Goal: Task Accomplishment & Management: Manage account settings

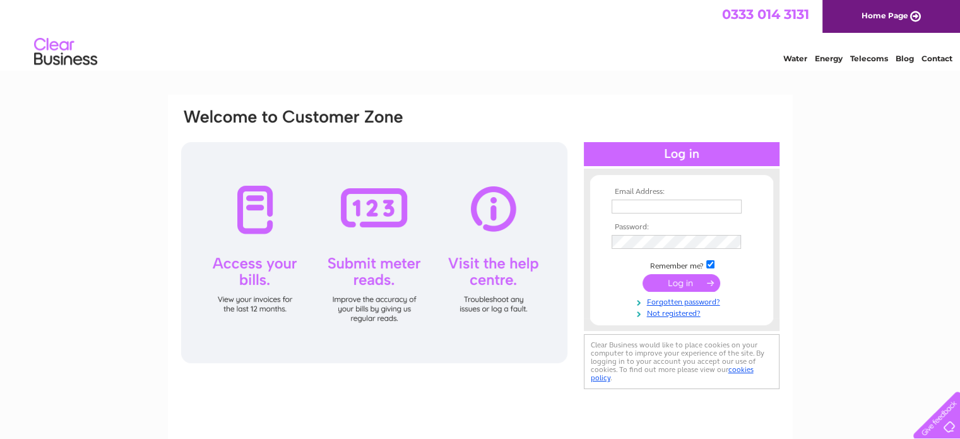
type input "[EMAIL_ADDRESS][DOMAIN_NAME]"
click at [675, 280] on input "submit" at bounding box center [682, 283] width 78 height 18
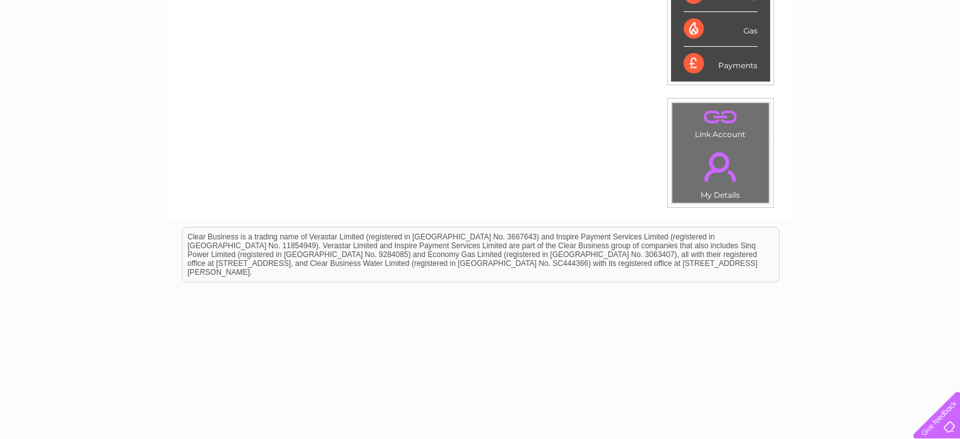
scroll to position [372, 0]
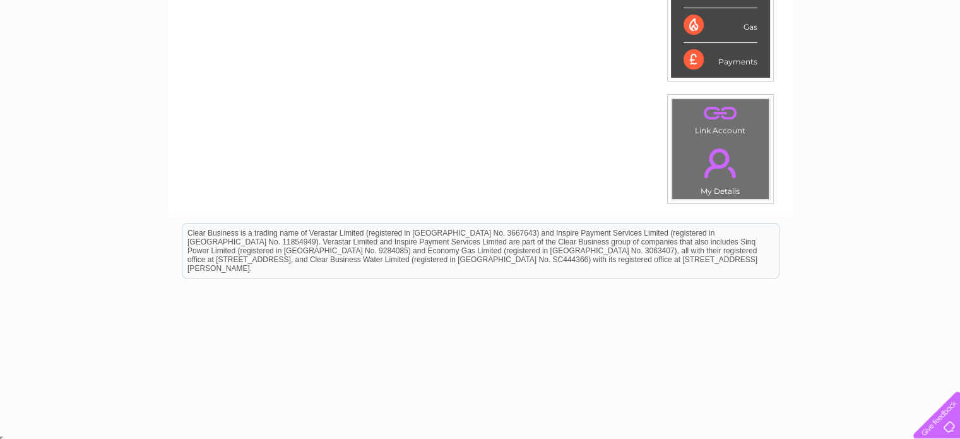
click at [723, 189] on td ". My Details" at bounding box center [721, 169] width 98 height 62
click at [712, 180] on link "." at bounding box center [720, 163] width 90 height 44
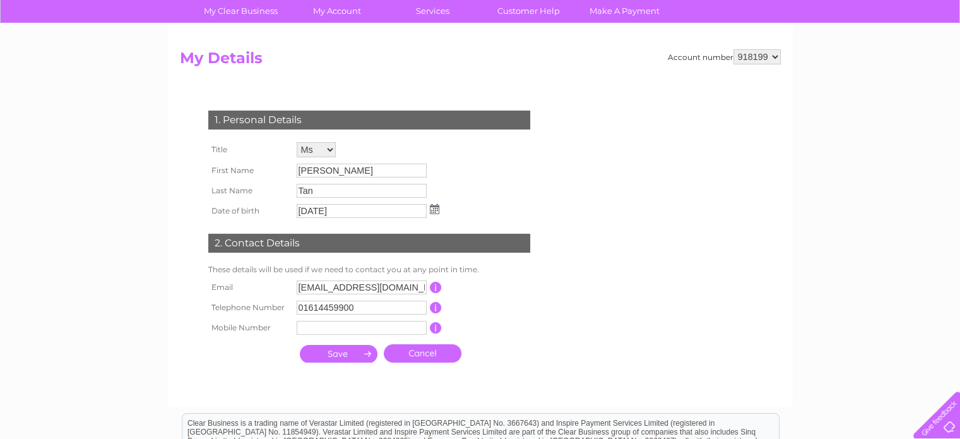
scroll to position [126, 0]
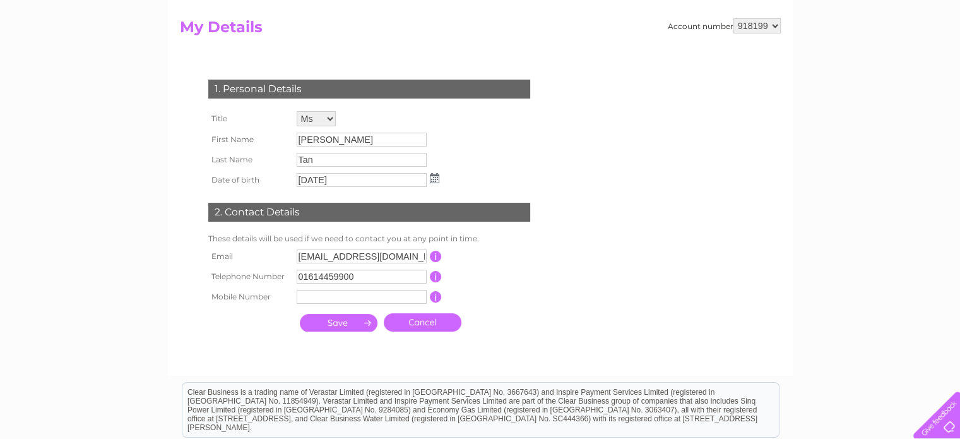
click at [328, 117] on select "Mr Mrs Ms Miss Dr Rev Prof Other" at bounding box center [316, 118] width 39 height 15
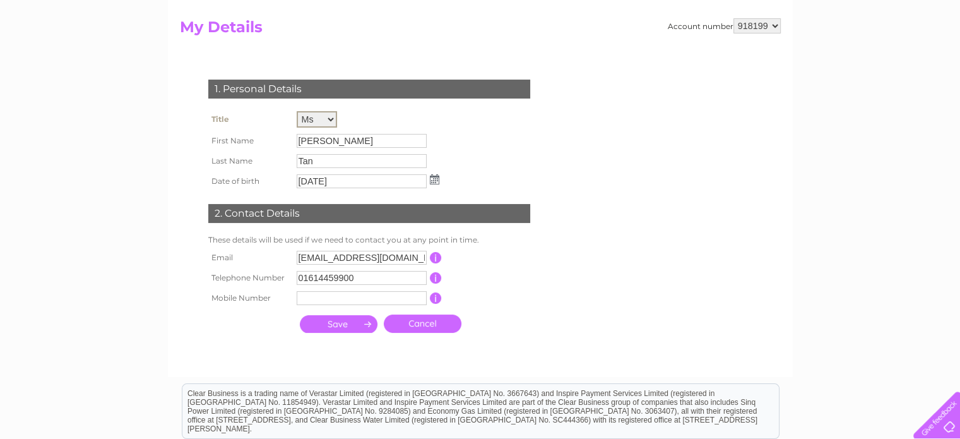
click at [297, 111] on select "Mr Mrs Ms Miss Dr Rev Prof Other" at bounding box center [317, 119] width 40 height 16
click at [329, 139] on input "Alicia" at bounding box center [362, 141] width 130 height 14
click at [340, 142] on input "Alicia" at bounding box center [362, 140] width 131 height 15
click at [329, 118] on select "Mr Mrs Ms Miss Dr Rev Prof Other" at bounding box center [317, 119] width 40 height 16
select select "Ms"
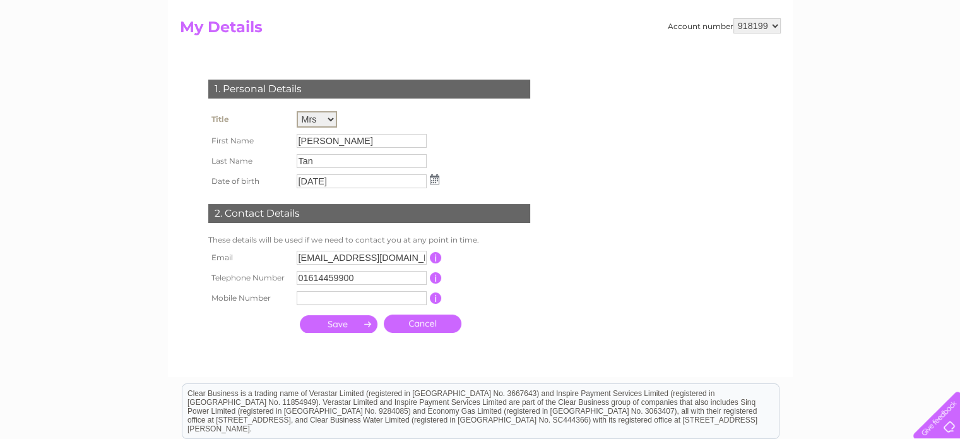
click at [297, 111] on select "Mr Mrs Ms Miss Dr Rev Prof Other" at bounding box center [317, 119] width 40 height 16
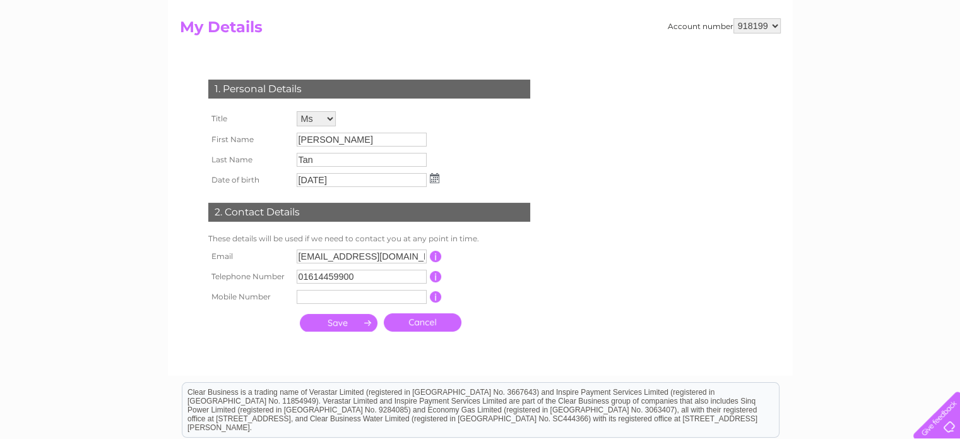
click at [523, 174] on div "1. Personal Details Title Mr Mrs Ms Miss Dr Rev Prof Other First Name Alicia La…" at bounding box center [372, 202] width 384 height 271
drag, startPoint x: 297, startPoint y: 253, endPoint x: 308, endPoint y: 254, distance: 10.8
click at [308, 254] on input "ahassan3@nordex-online.com" at bounding box center [362, 256] width 131 height 15
type input "assan3@nordex-oahnline.com"
drag, startPoint x: 425, startPoint y: 254, endPoint x: 295, endPoint y: 257, distance: 130.1
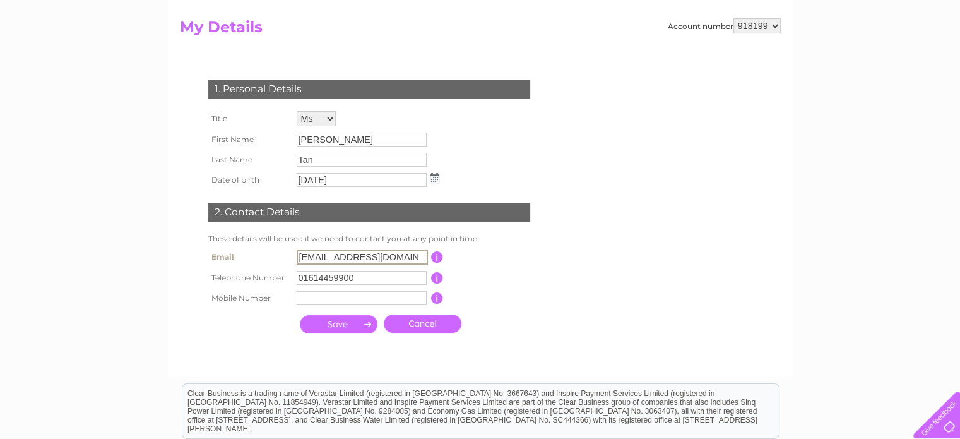
click at [297, 257] on input "assan3@nordex-oahnline.com" at bounding box center [362, 256] width 131 height 15
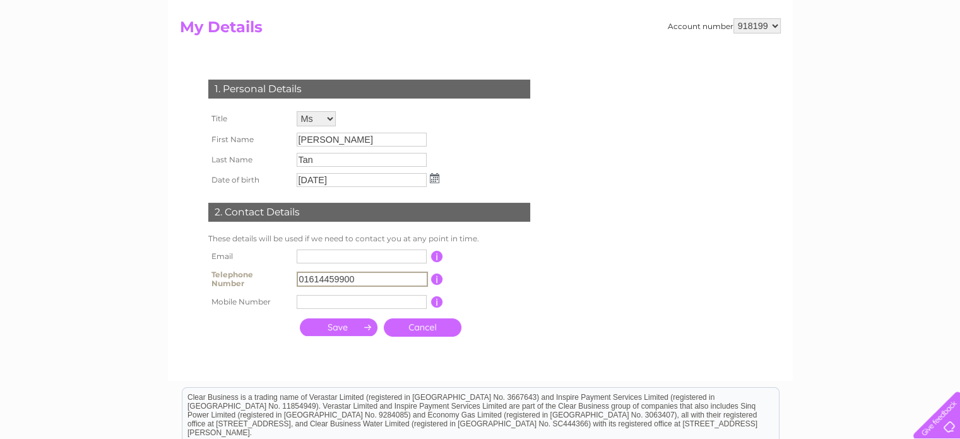
drag, startPoint x: 369, startPoint y: 278, endPoint x: 289, endPoint y: 277, distance: 79.5
click at [289, 277] on tr "Telephone Number 01614459900 This should be a valid landline telephone number s…" at bounding box center [374, 278] width 339 height 25
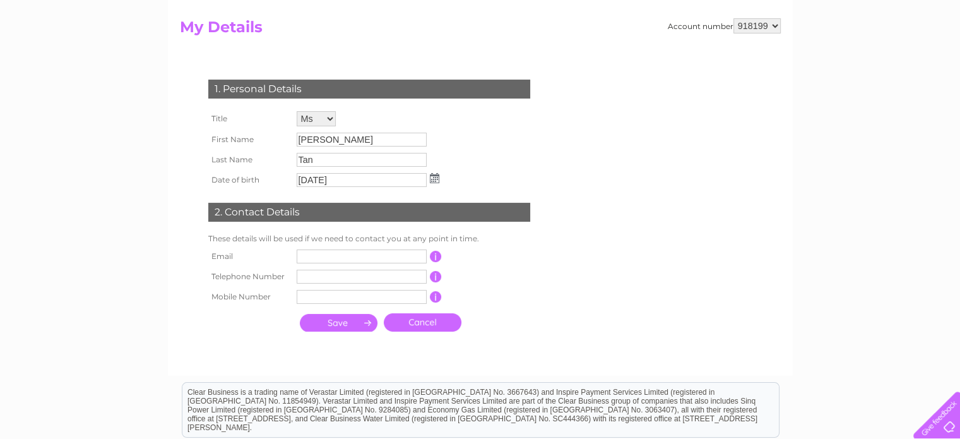
click at [437, 254] on input "button" at bounding box center [436, 256] width 12 height 11
click at [306, 256] on input "text" at bounding box center [362, 256] width 130 height 14
click at [323, 253] on input "text" at bounding box center [362, 256] width 131 height 15
paste input "financeuk@nordex-online.com"
type input "financeuk@nordex-online.com"
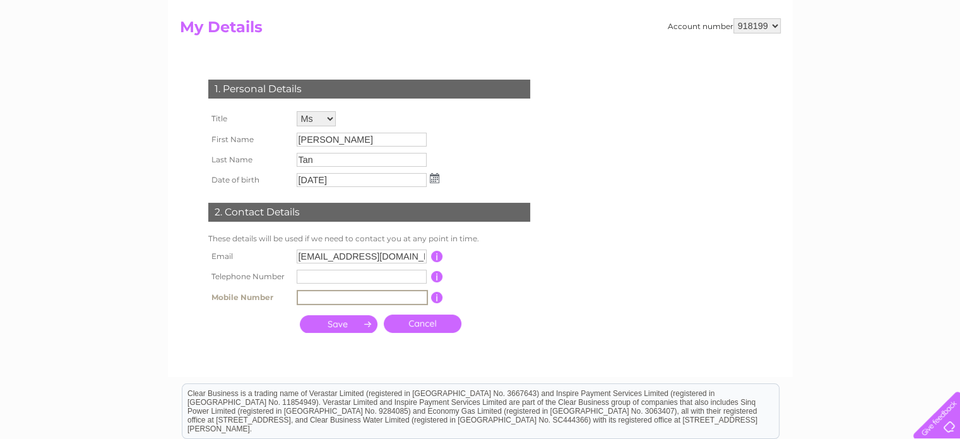
click at [310, 300] on input "text" at bounding box center [362, 297] width 131 height 15
type input "07766778711"
click at [775, 22] on select "918199" at bounding box center [756, 25] width 47 height 15
click at [733, 18] on select "918199" at bounding box center [756, 25] width 47 height 15
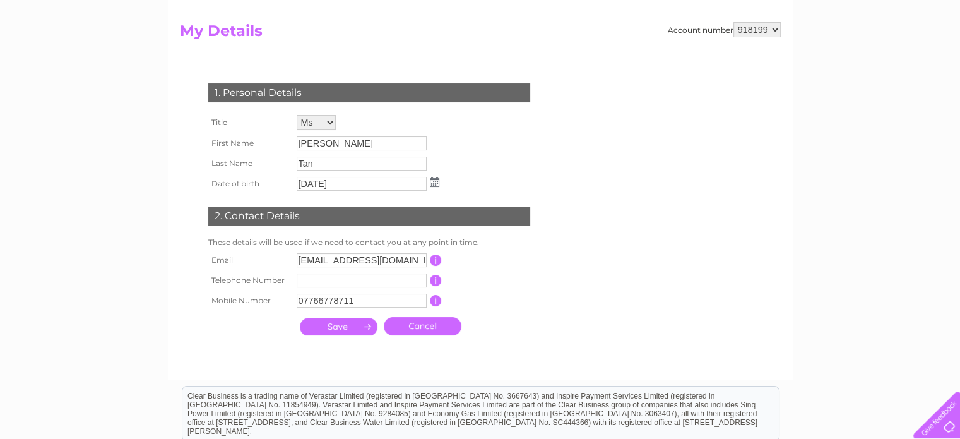
scroll to position [0, 0]
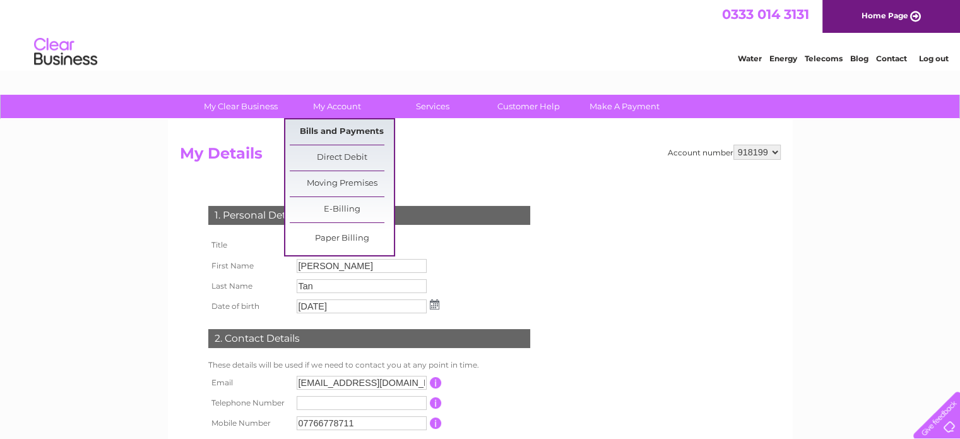
click at [340, 136] on link "Bills and Payments" at bounding box center [342, 131] width 104 height 25
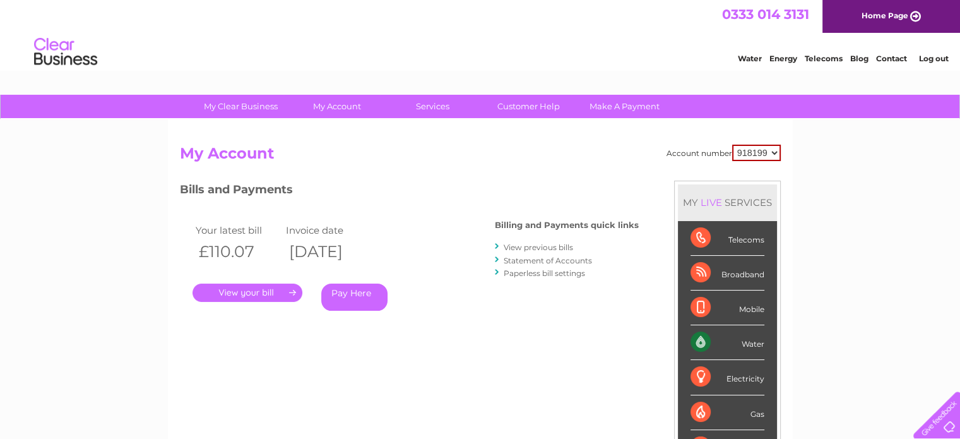
click at [896, 57] on link "Contact" at bounding box center [891, 58] width 31 height 9
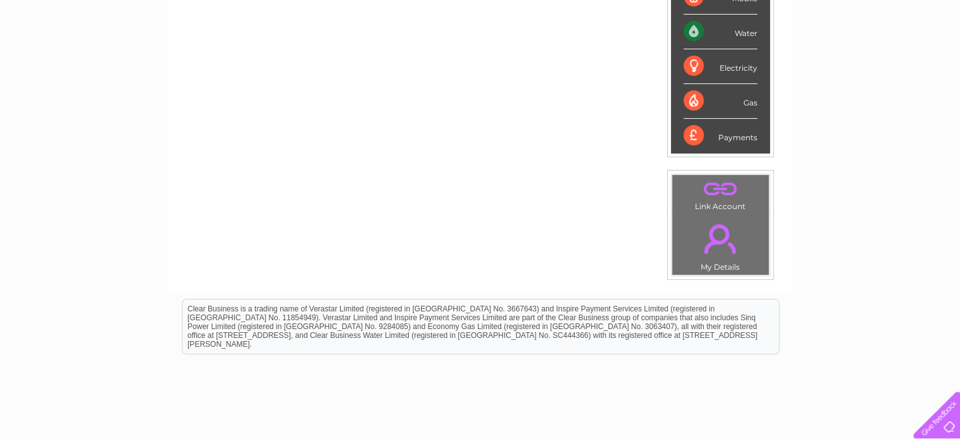
scroll to position [316, 0]
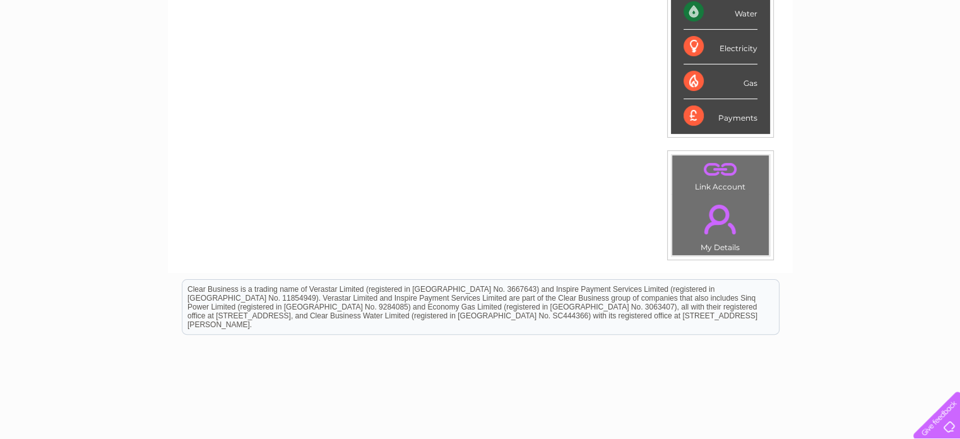
click at [720, 171] on link "." at bounding box center [720, 169] width 90 height 22
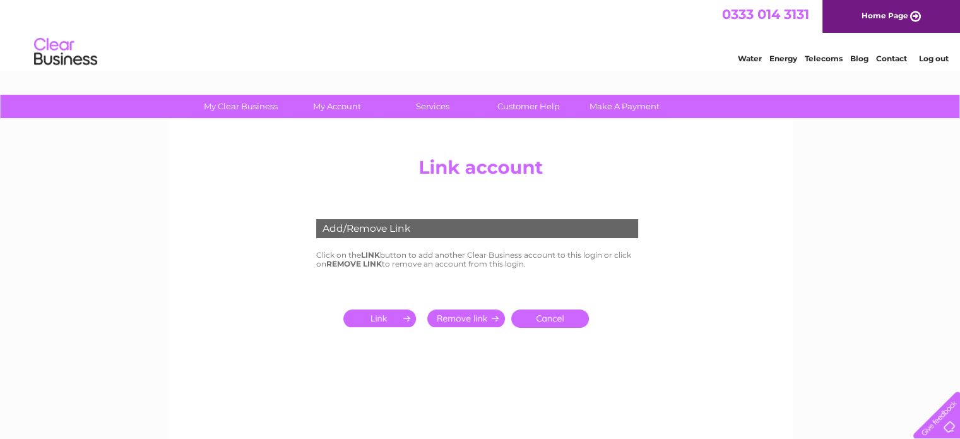
click at [551, 313] on link "Cancel" at bounding box center [550, 318] width 78 height 18
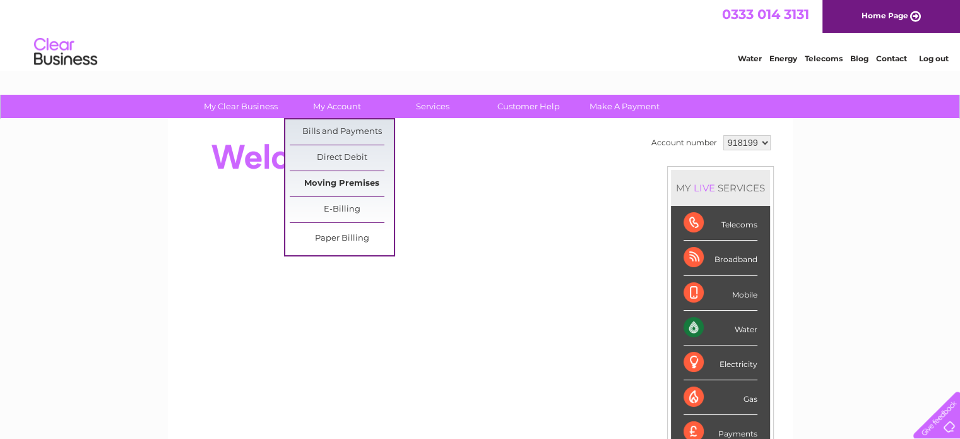
click at [328, 182] on link "Moving Premises" at bounding box center [342, 183] width 104 height 25
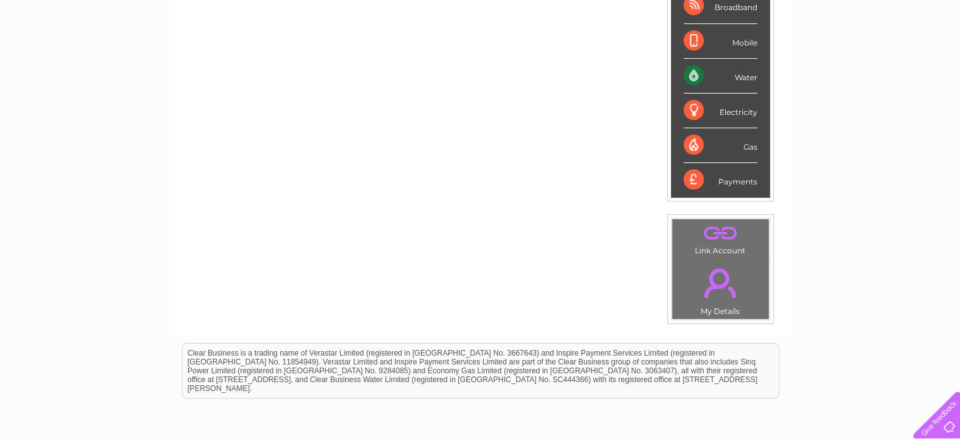
scroll to position [252, 0]
click at [716, 309] on td ". My Details" at bounding box center [721, 288] width 98 height 62
click at [713, 295] on link "." at bounding box center [720, 282] width 90 height 44
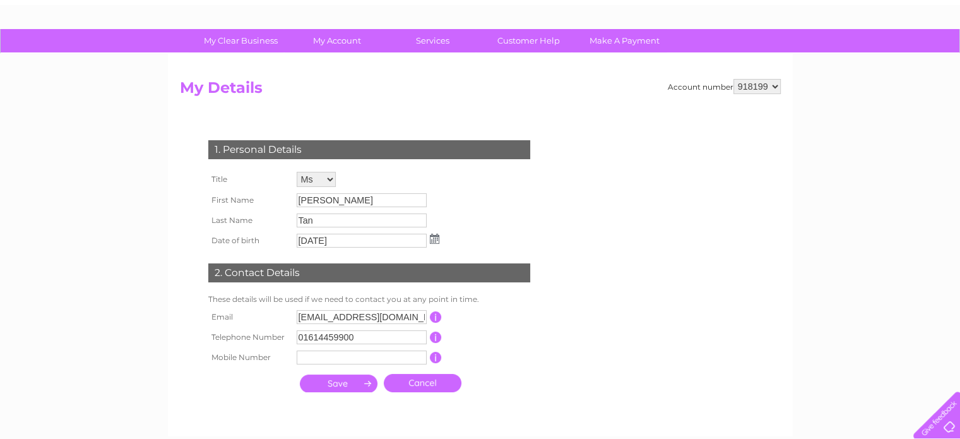
scroll to position [63, 0]
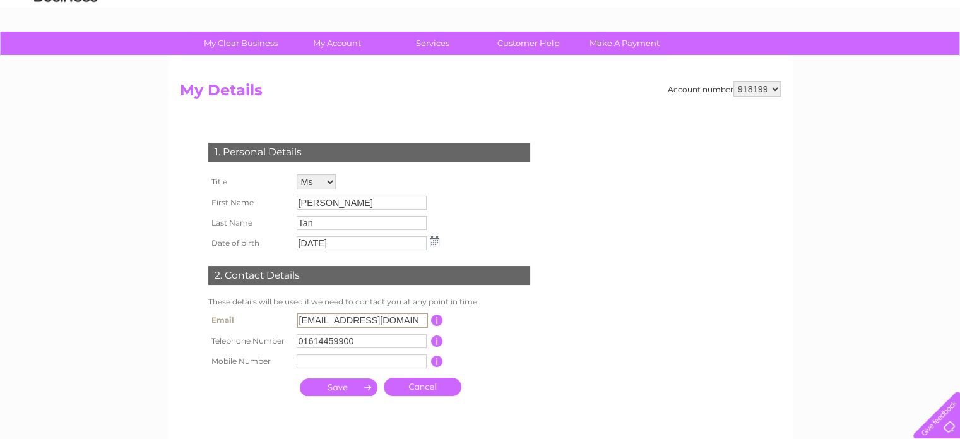
drag, startPoint x: 298, startPoint y: 317, endPoint x: 431, endPoint y: 320, distance: 133.2
click at [431, 320] on tr "Email ahassan3@nordex-online.com This should be a valid email address" at bounding box center [374, 319] width 339 height 21
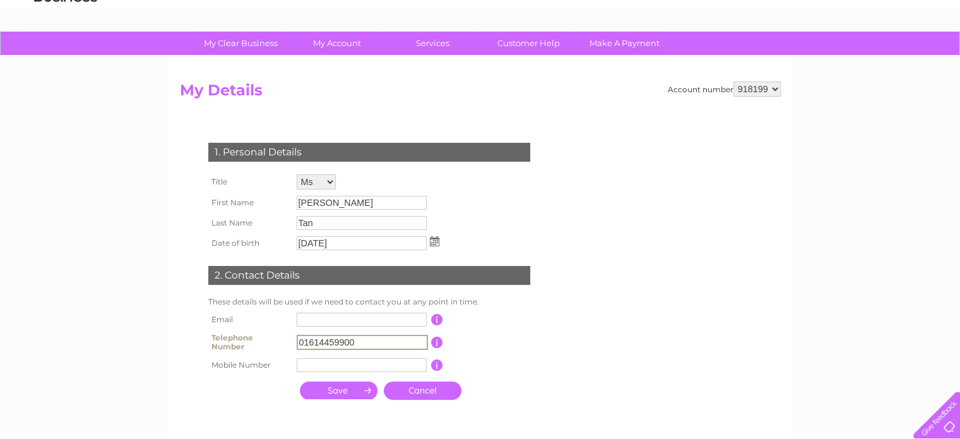
drag, startPoint x: 365, startPoint y: 341, endPoint x: 283, endPoint y: 340, distance: 82.1
click at [283, 340] on tr "Telephone Number 01614459900 This should be a valid landline telephone number s…" at bounding box center [374, 341] width 339 height 25
click at [307, 320] on input "text" at bounding box center [362, 319] width 130 height 14
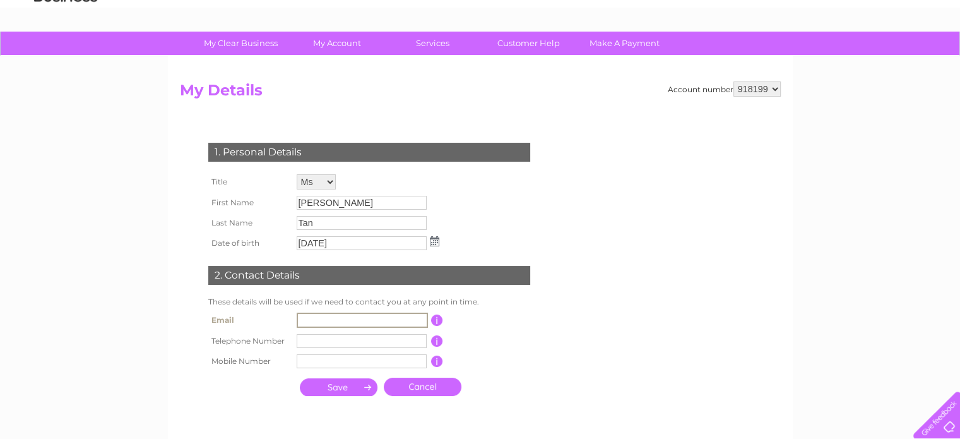
paste input "financeuk@nordex-online.com"
type input "financeuk@nordex-online.com"
click at [307, 359] on input "text" at bounding box center [362, 361] width 130 height 14
type input "07766778711"
click at [313, 335] on input "text" at bounding box center [362, 340] width 130 height 14
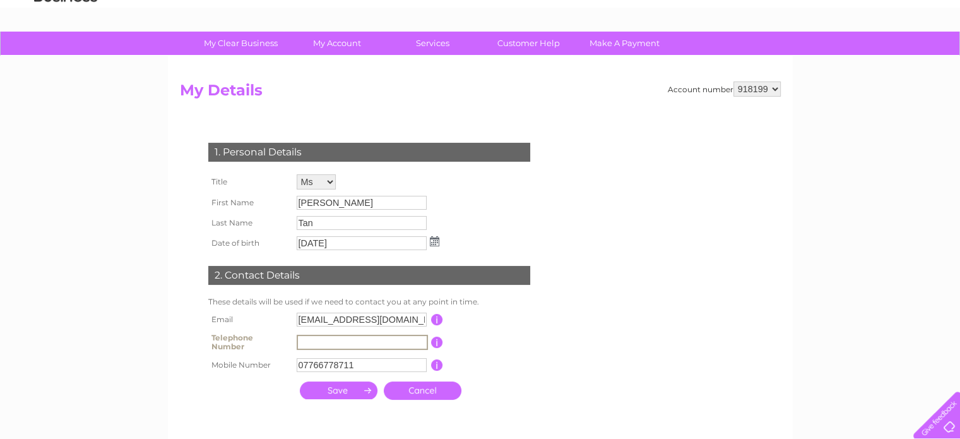
type input "07766778711"
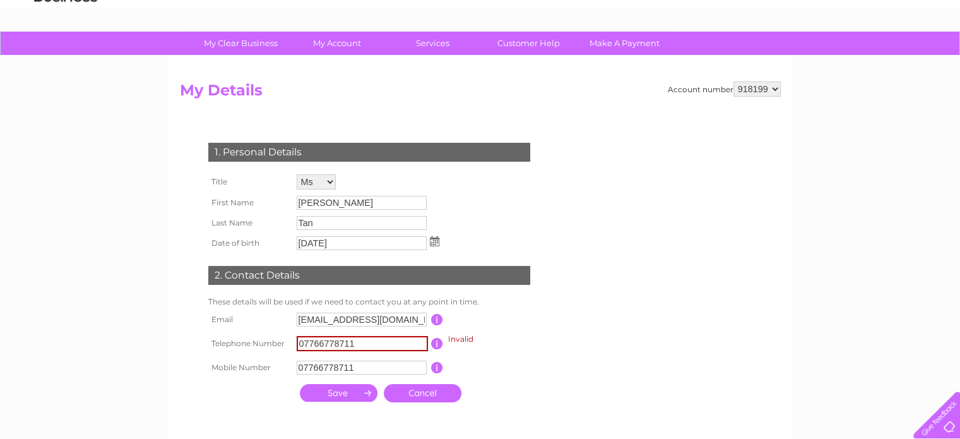
click at [348, 394] on input "submit" at bounding box center [339, 393] width 78 height 18
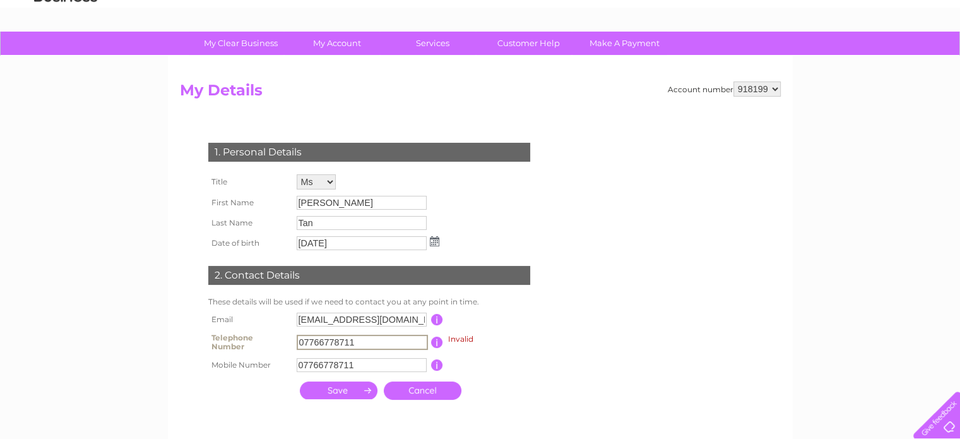
drag, startPoint x: 367, startPoint y: 341, endPoint x: 293, endPoint y: 347, distance: 74.7
click at [294, 347] on td "07766778711" at bounding box center [363, 341] width 138 height 25
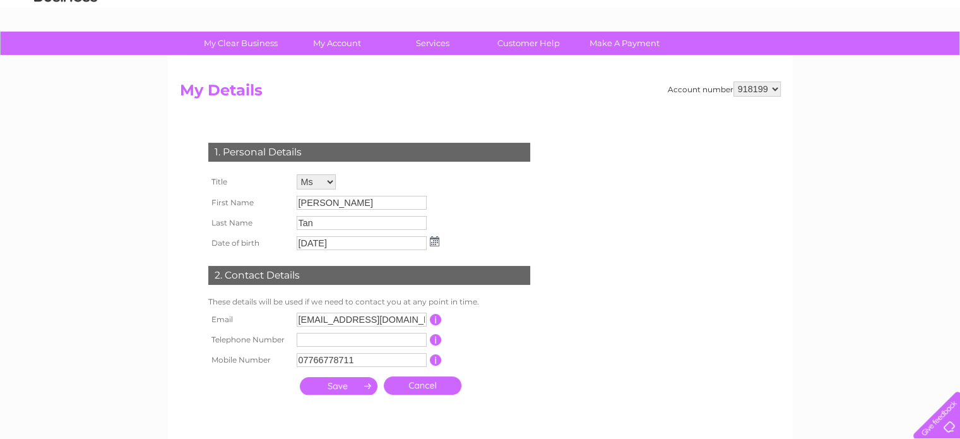
click at [346, 391] on input "submit" at bounding box center [339, 386] width 78 height 18
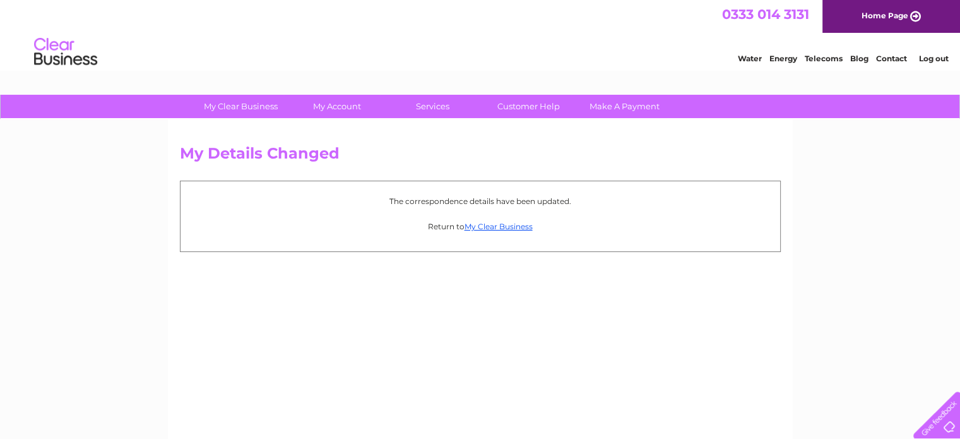
click at [944, 420] on div at bounding box center [934, 412] width 52 height 52
click at [891, 60] on link "Contact" at bounding box center [891, 58] width 31 height 9
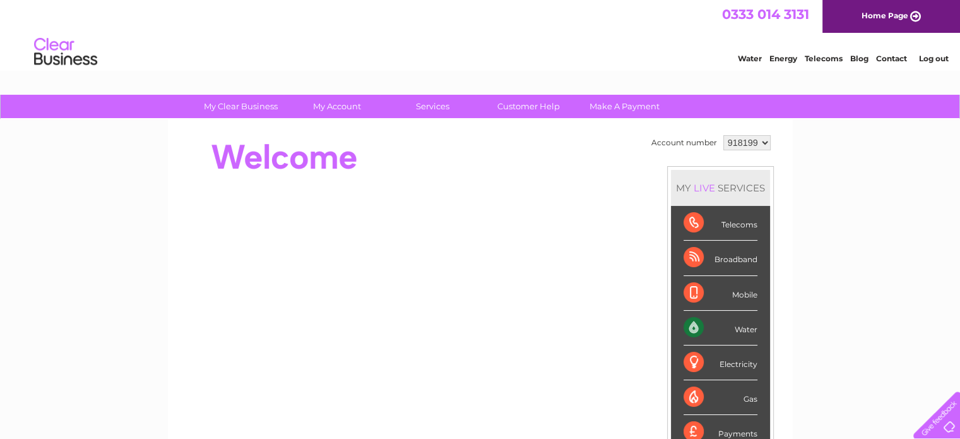
click at [764, 141] on select "918199" at bounding box center [746, 142] width 47 height 15
click at [755, 139] on select "918199" at bounding box center [746, 142] width 47 height 15
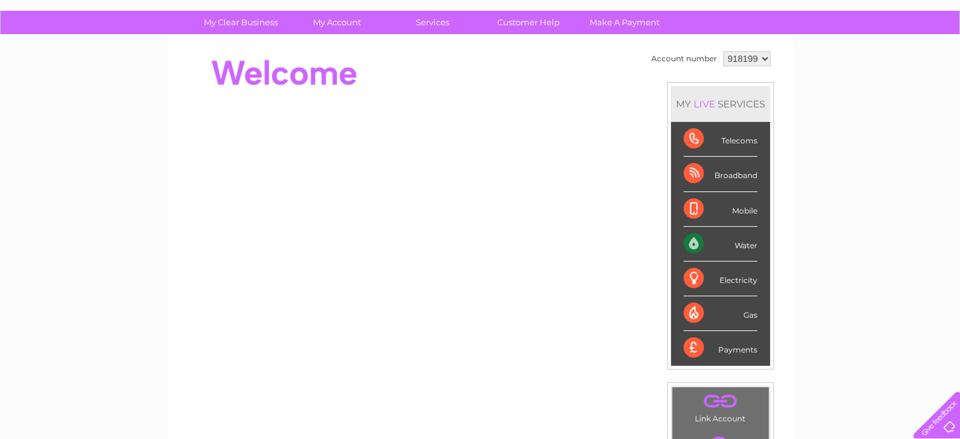
scroll to position [63, 0]
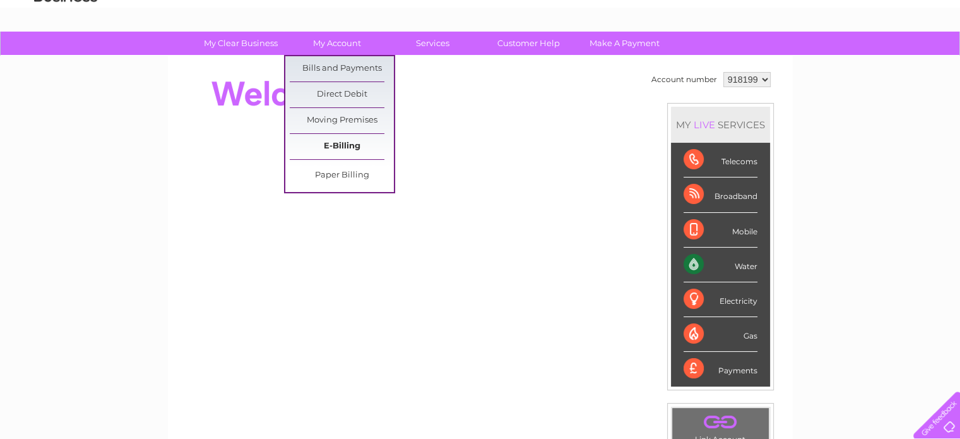
click at [341, 145] on link "E-Billing" at bounding box center [342, 146] width 104 height 25
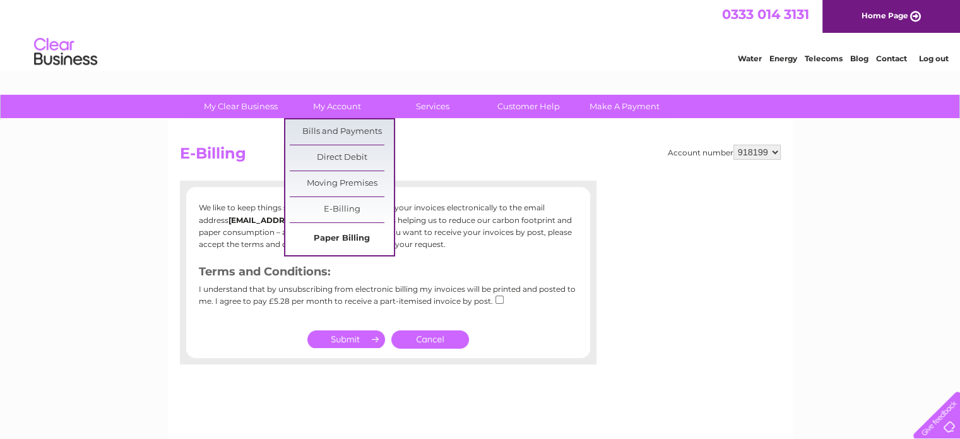
click at [335, 242] on link "Paper Billing" at bounding box center [342, 238] width 104 height 25
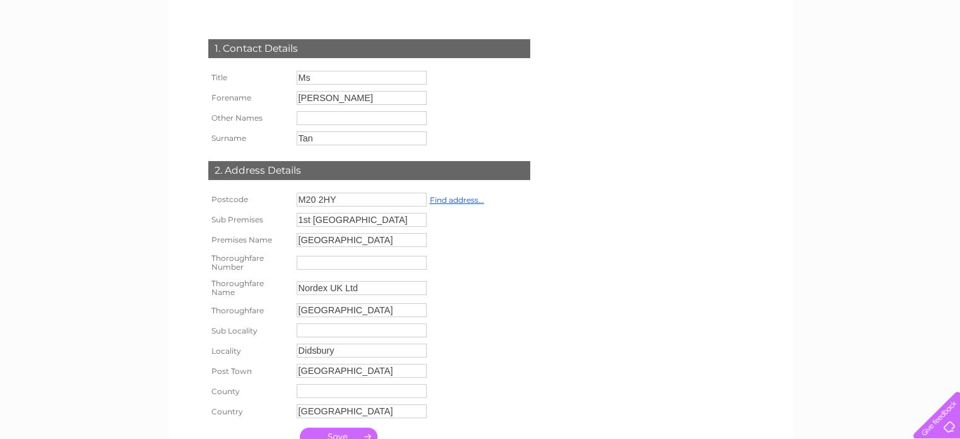
scroll to position [189, 0]
